Goal: Use online tool/utility

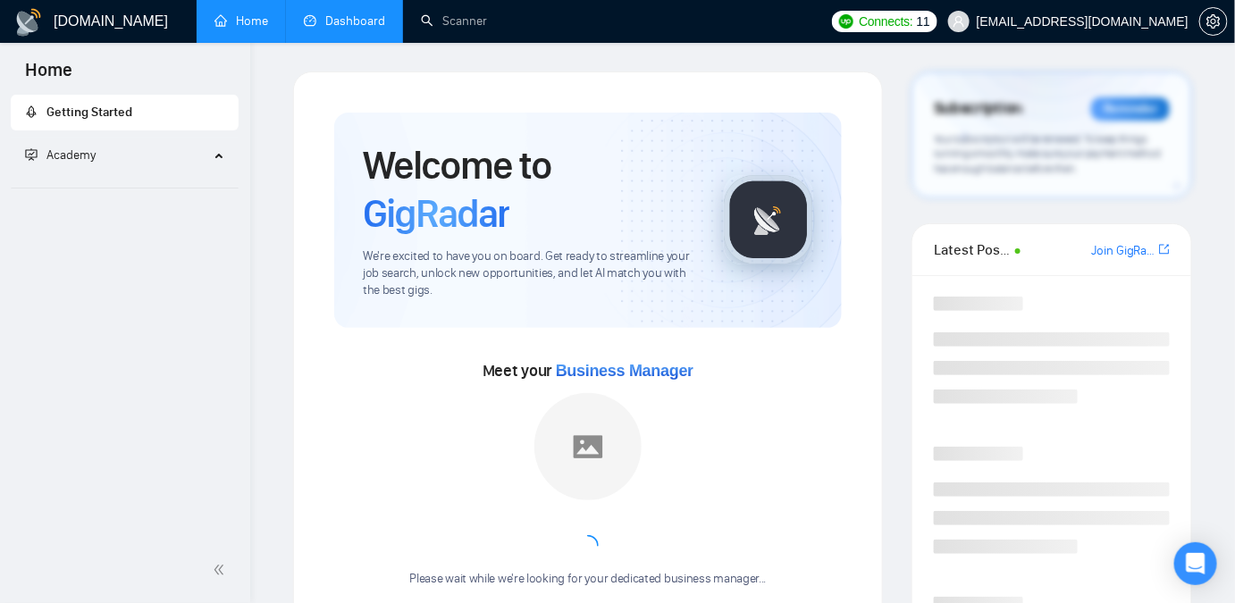
click at [383, 13] on link "Dashboard" at bounding box center [344, 20] width 81 height 15
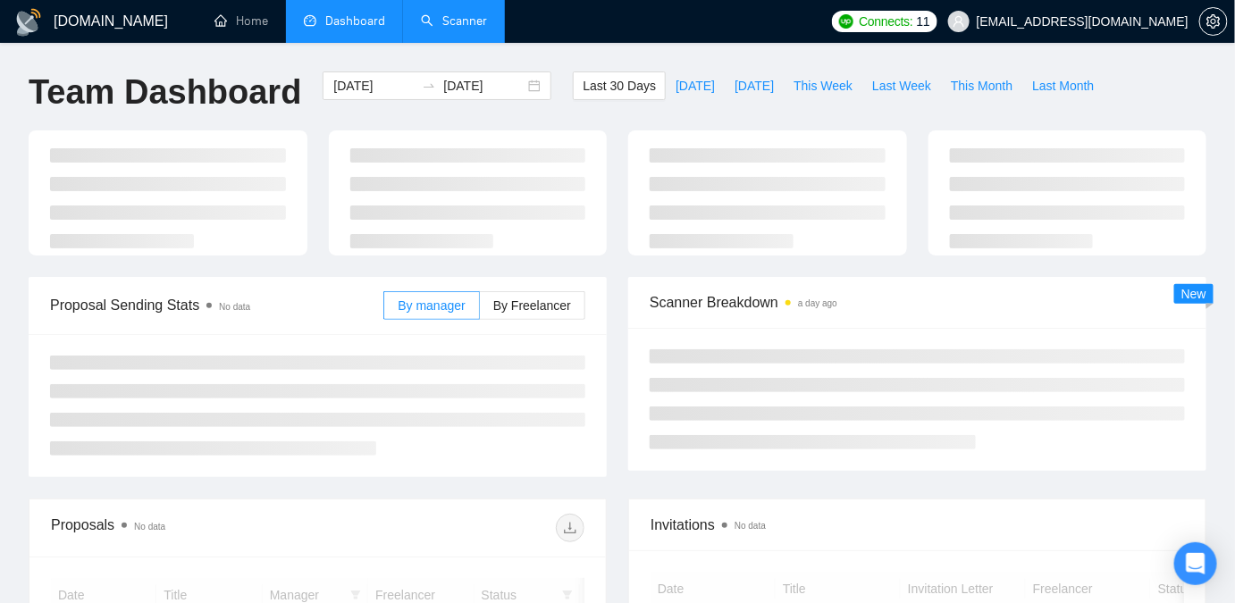
click at [474, 18] on link "Scanner" at bounding box center [454, 20] width 66 height 15
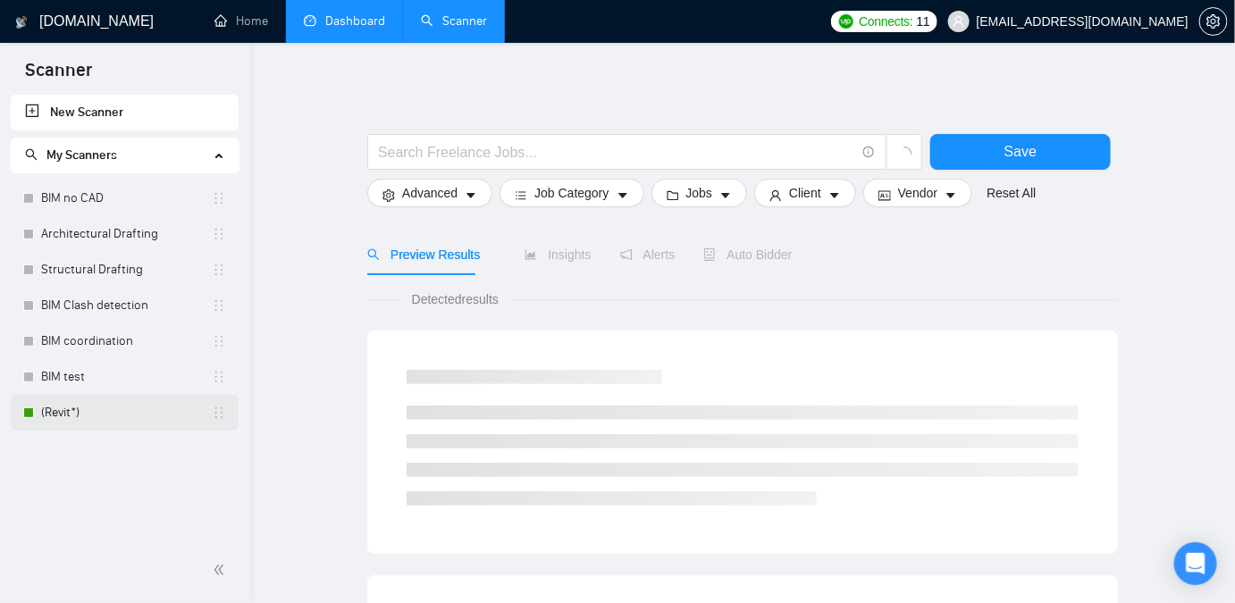
click at [83, 407] on link "(Revit*)" at bounding box center [126, 413] width 171 height 36
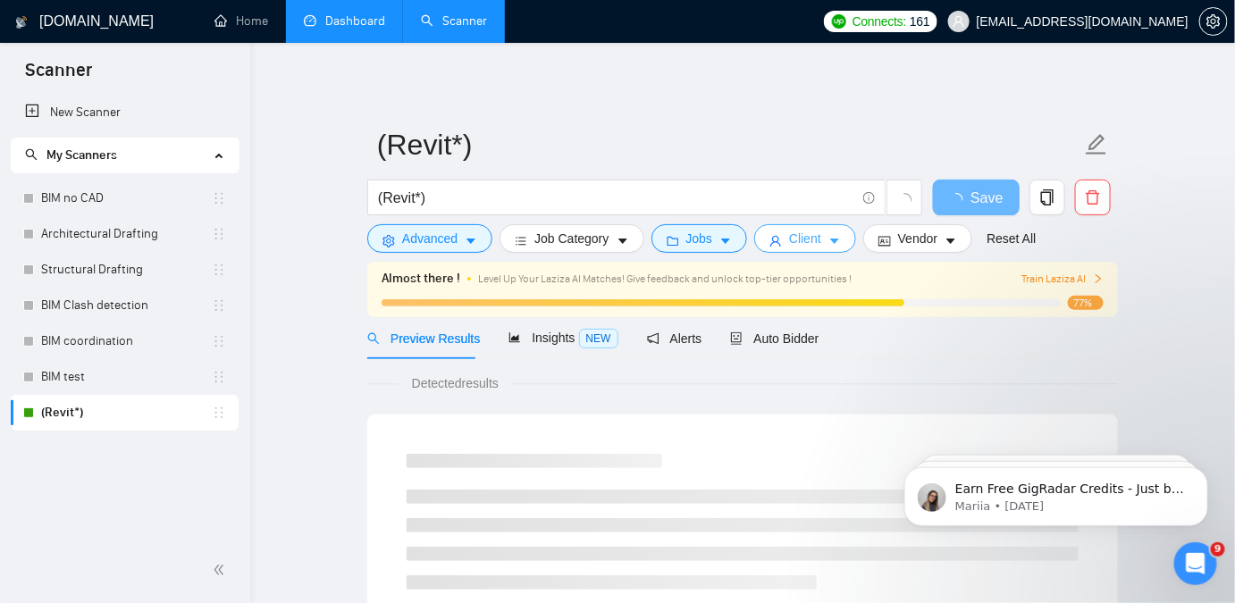
click at [804, 237] on span "Client" at bounding box center [805, 239] width 32 height 20
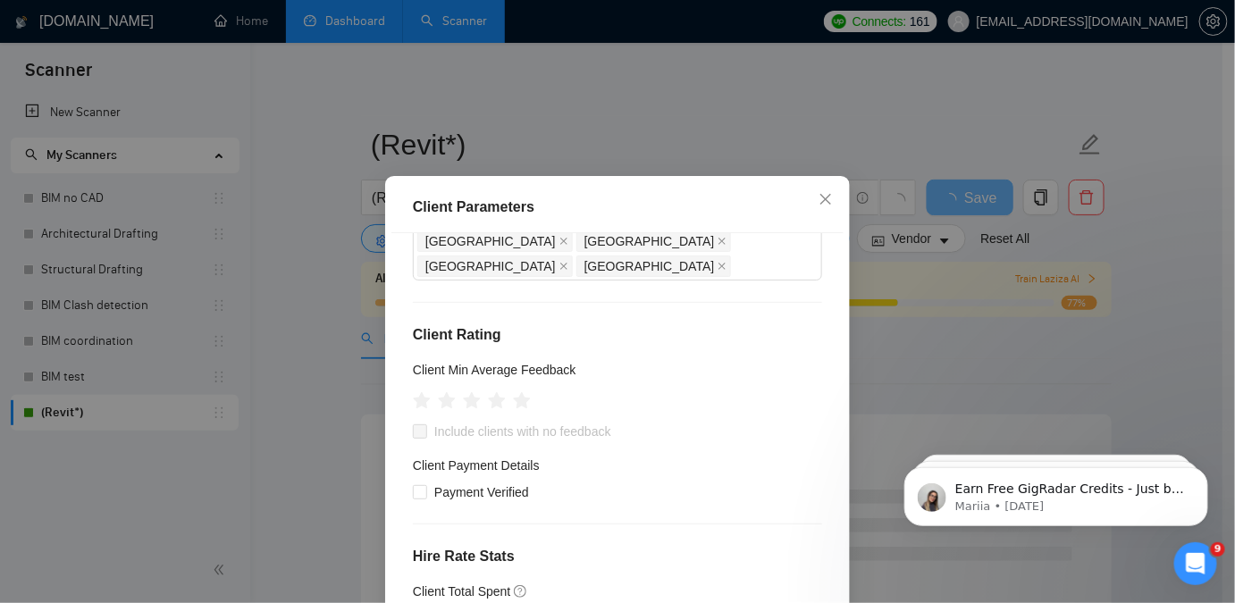
scroll to position [162, 0]
drag, startPoint x: 996, startPoint y: 249, endPoint x: 912, endPoint y: 233, distance: 85.5
click at [996, 248] on div "Client Parameters Client Location Include Client Countries Select Exclude Clien…" at bounding box center [617, 301] width 1235 height 603
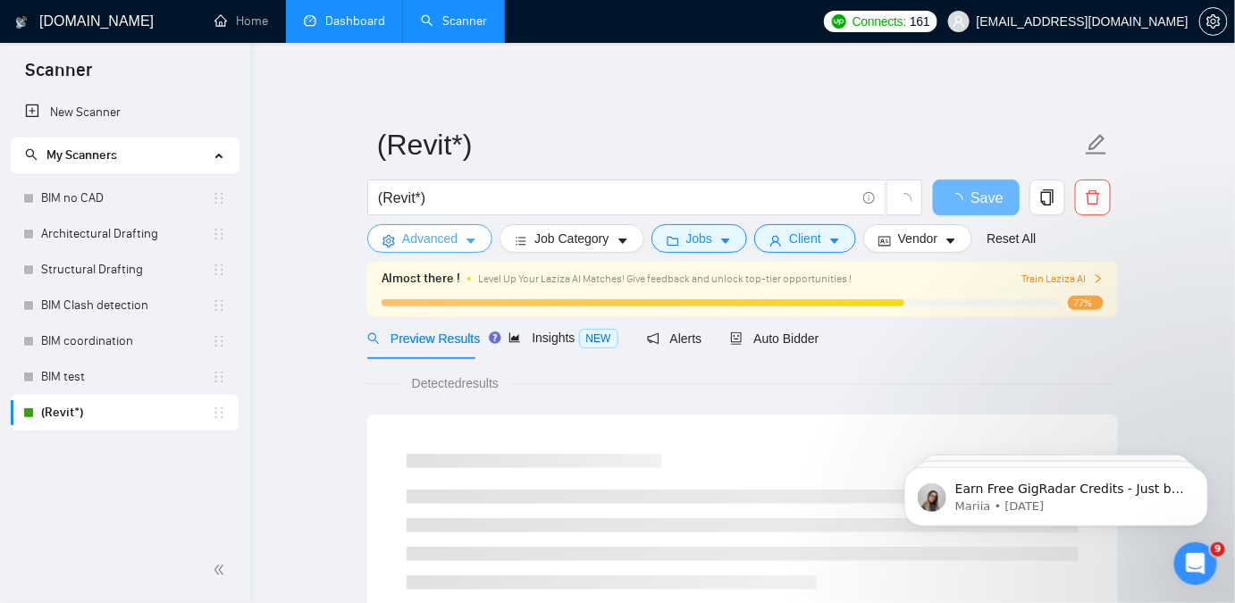
click at [436, 250] on button "Advanced" at bounding box center [429, 238] width 125 height 29
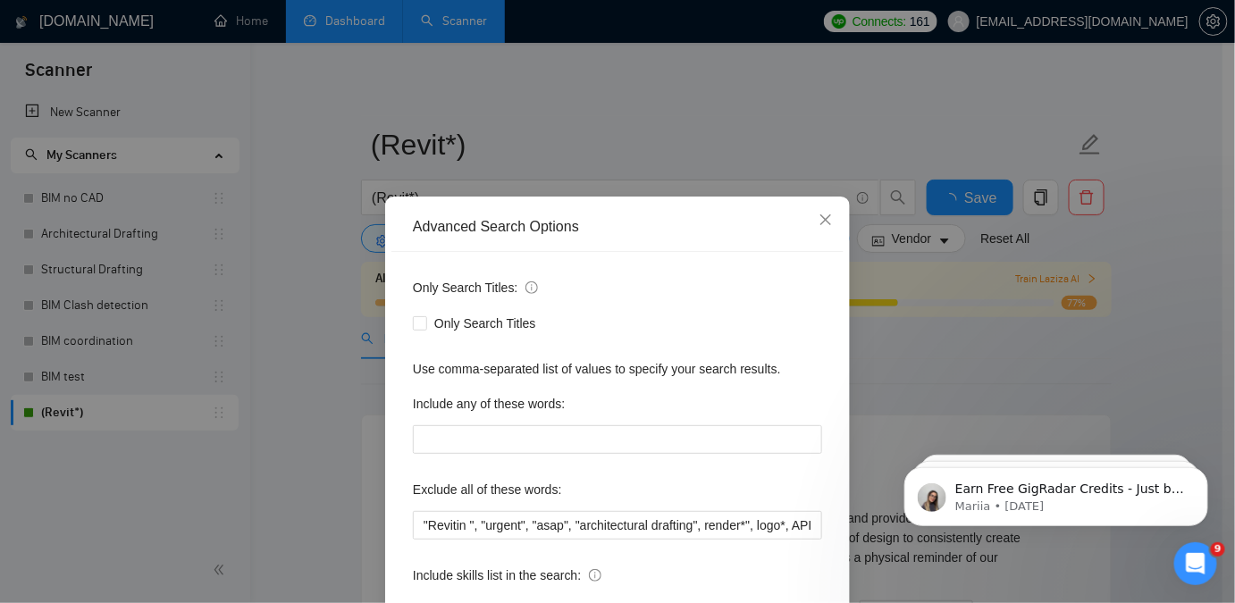
scroll to position [139, 0]
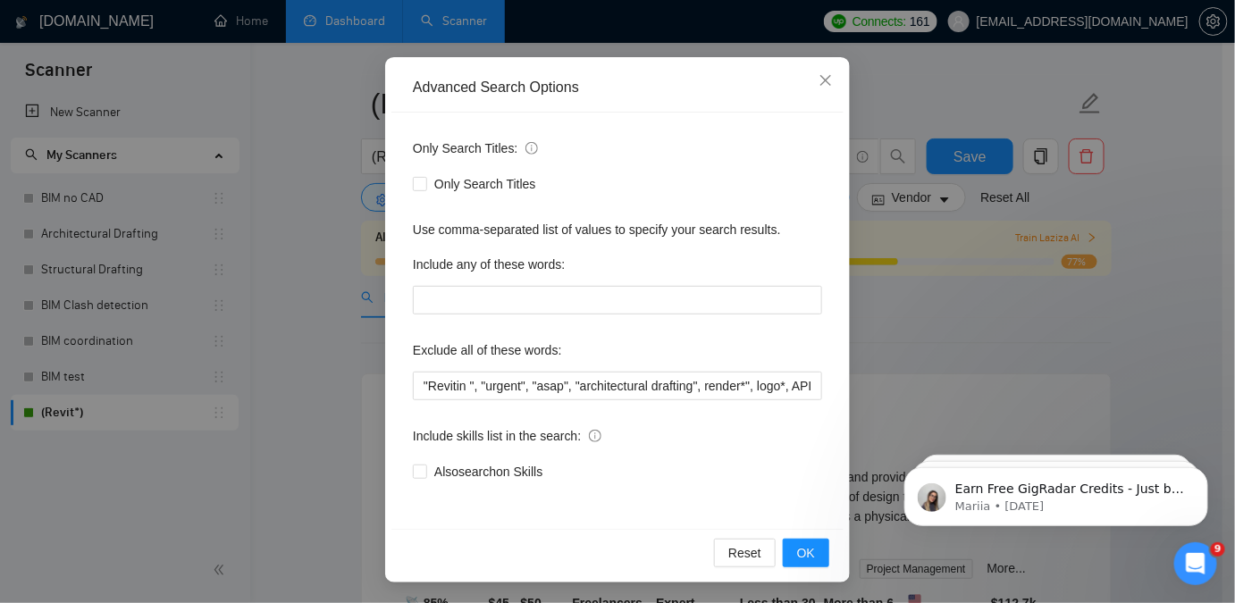
click at [948, 331] on div "Advanced Search Options Only Search Titles: Only Search Titles Use comma-separa…" at bounding box center [617, 301] width 1235 height 603
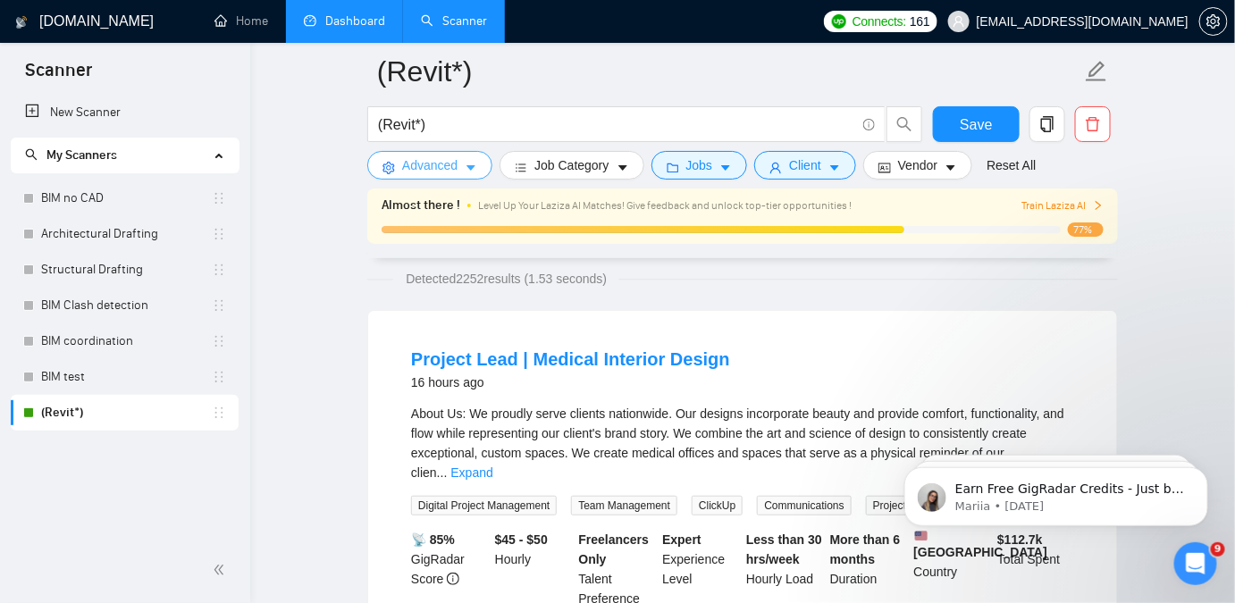
scroll to position [80, 0]
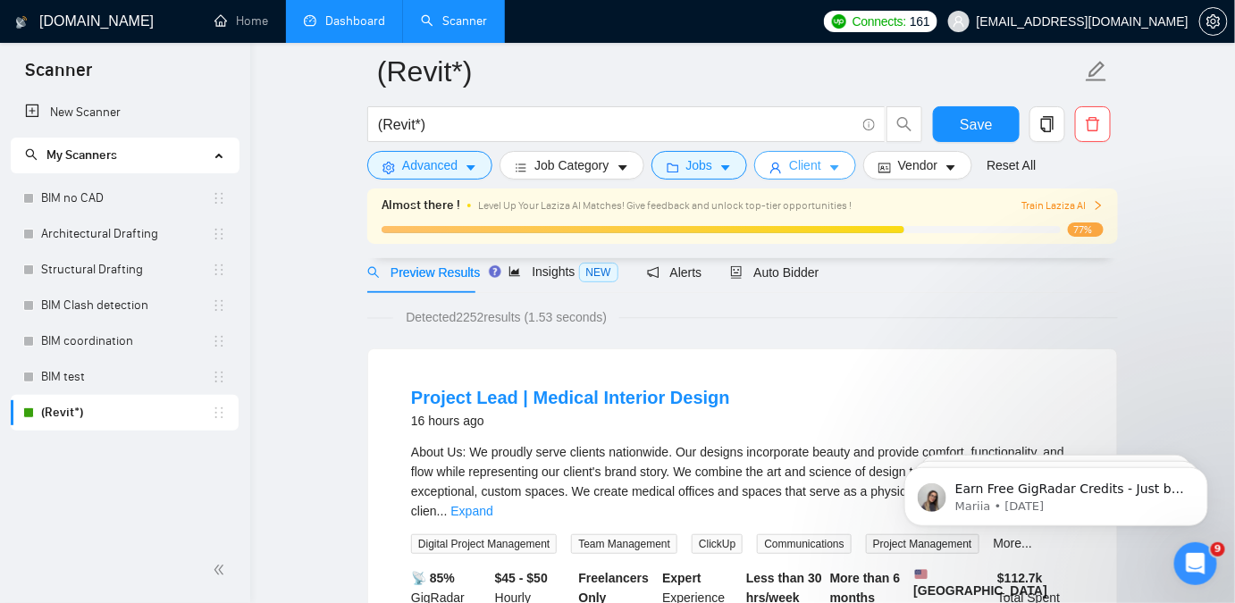
click at [816, 155] on button "Client" at bounding box center [805, 165] width 102 height 29
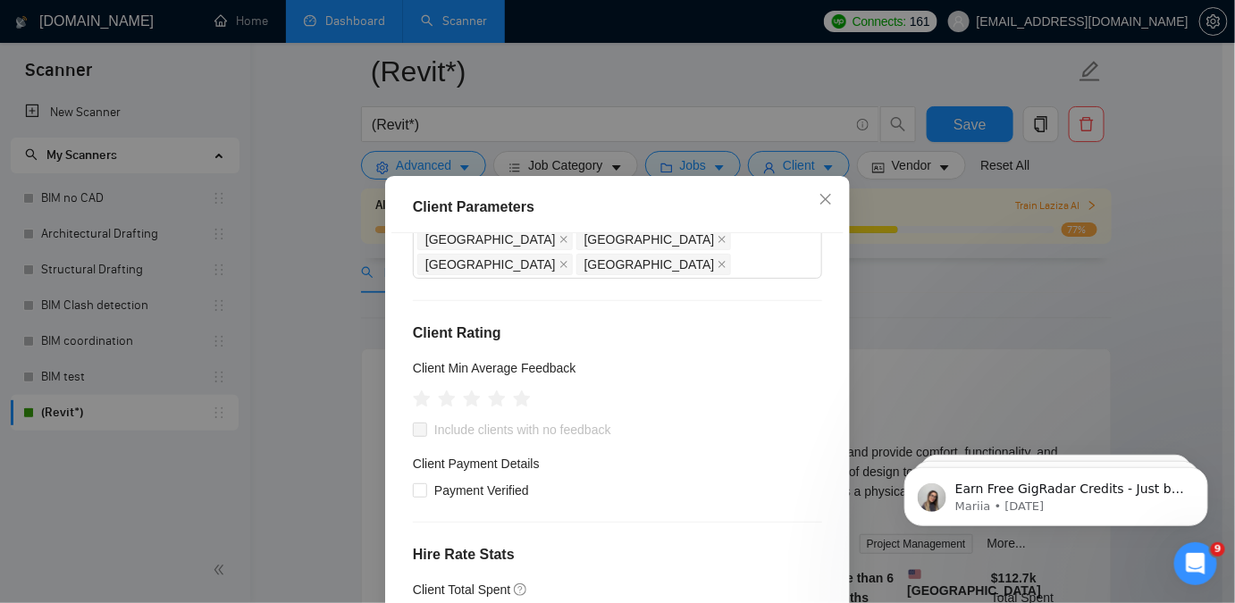
click at [1070, 266] on div "Client Parameters Client Location Include Client Countries Select Exclude Clien…" at bounding box center [617, 301] width 1235 height 603
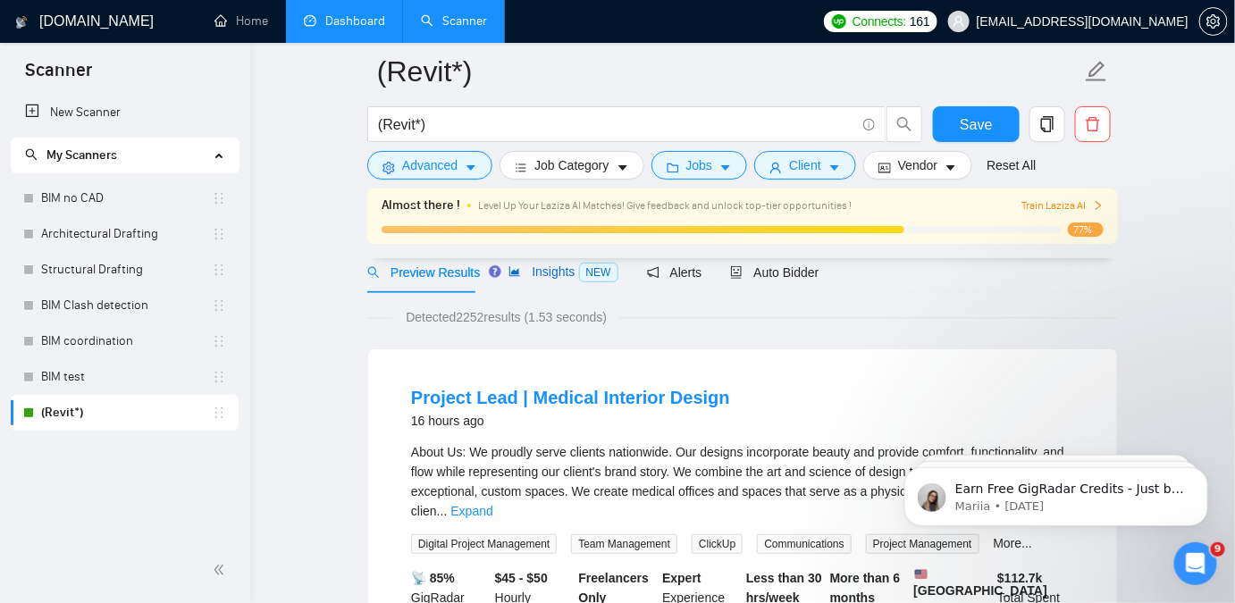
click at [552, 272] on span "Insights NEW" at bounding box center [562, 271] width 109 height 14
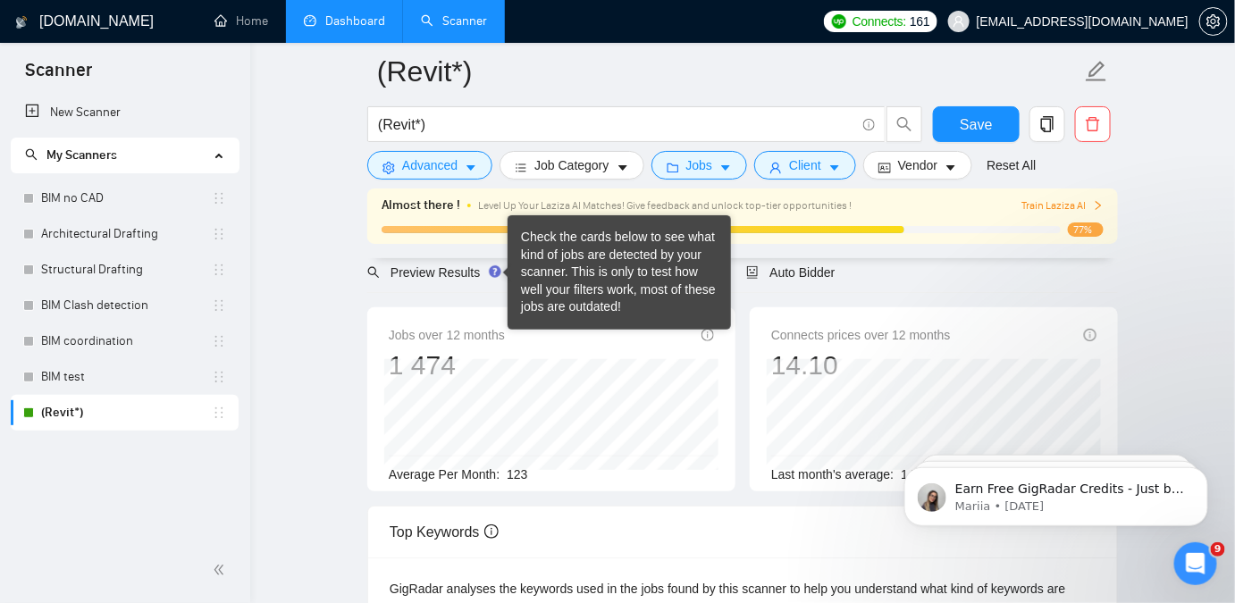
click at [437, 257] on div "Almost there ! Level Up Your Laziza AI Matches! Give feedback and unlock top-ti…" at bounding box center [742, 224] width 751 height 70
